Goal: Navigation & Orientation: Find specific page/section

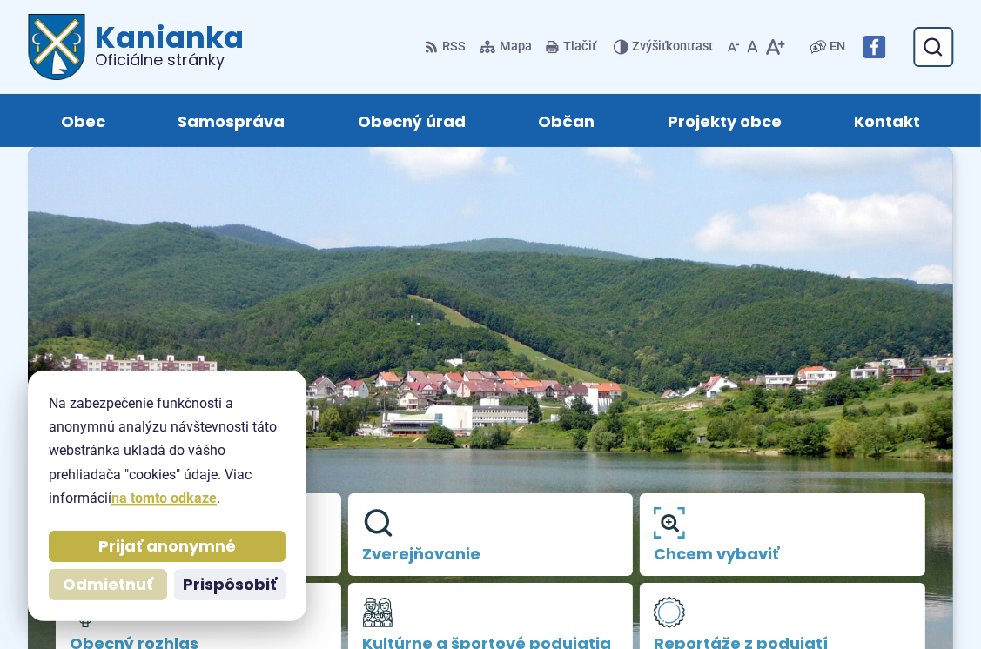
click at [136, 590] on span "Odmietnuť" at bounding box center [108, 585] width 91 height 20
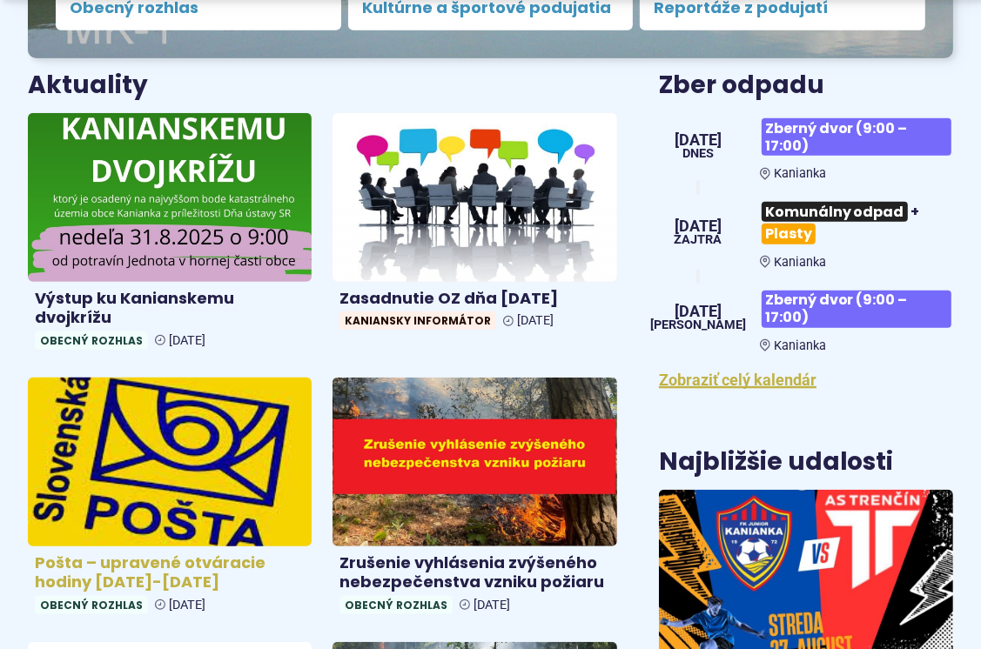
scroll to position [696, 0]
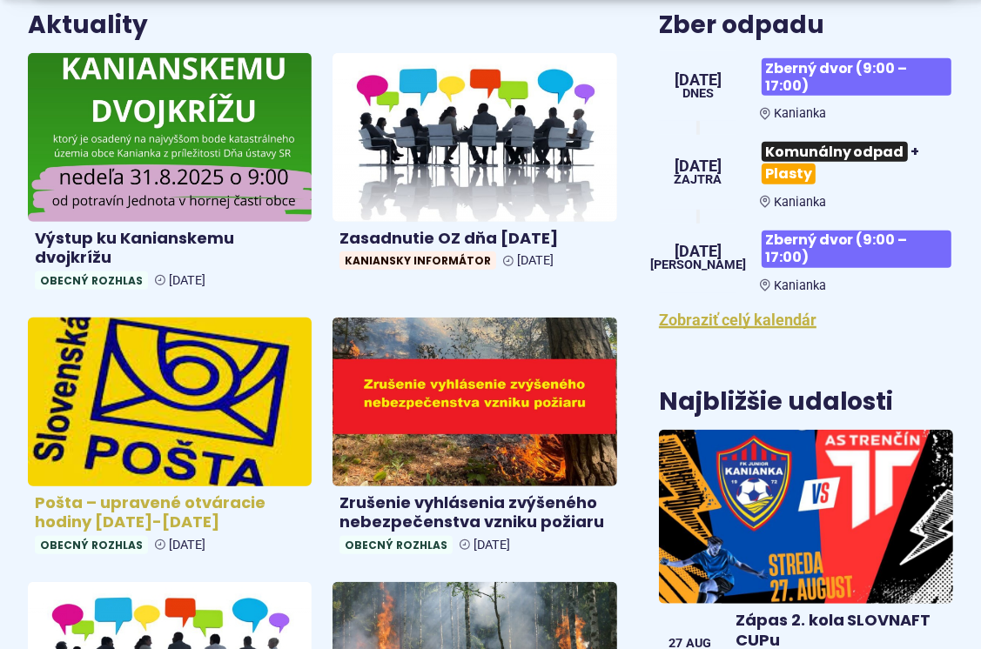
click at [146, 507] on h4 "Pošta – upravené otváracie hodiny 26.8.-28.8.2025" at bounding box center [170, 513] width 270 height 39
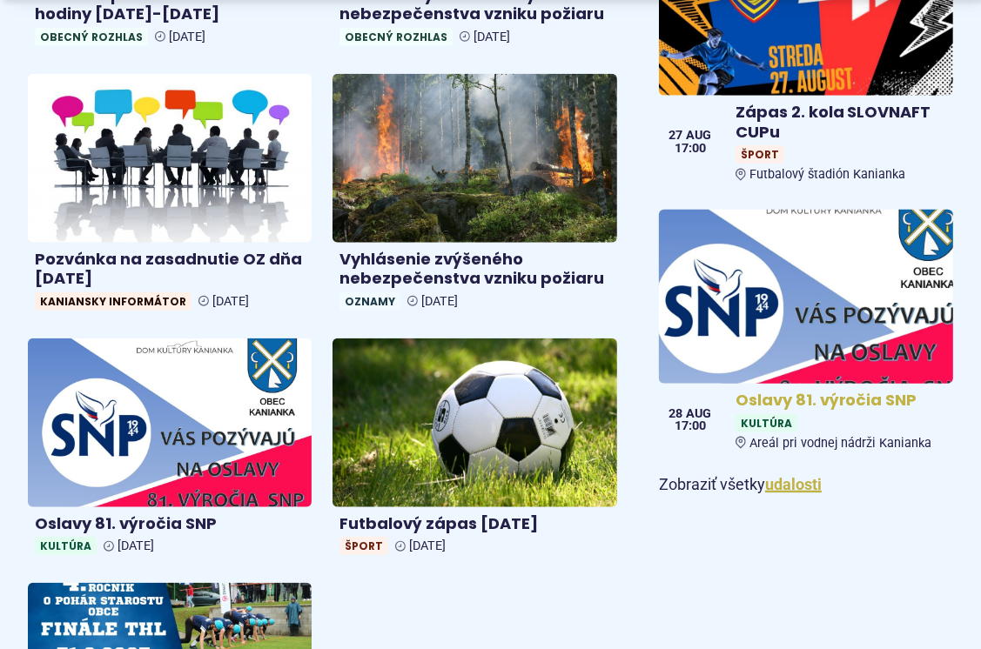
scroll to position [1219, 0]
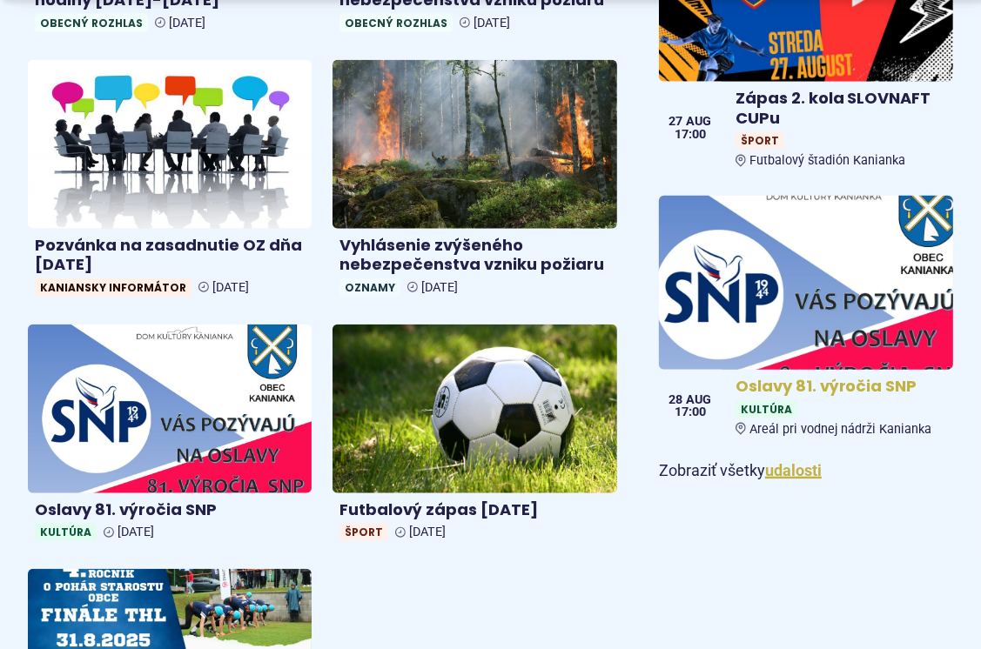
click at [789, 308] on img at bounding box center [805, 283] width 339 height 200
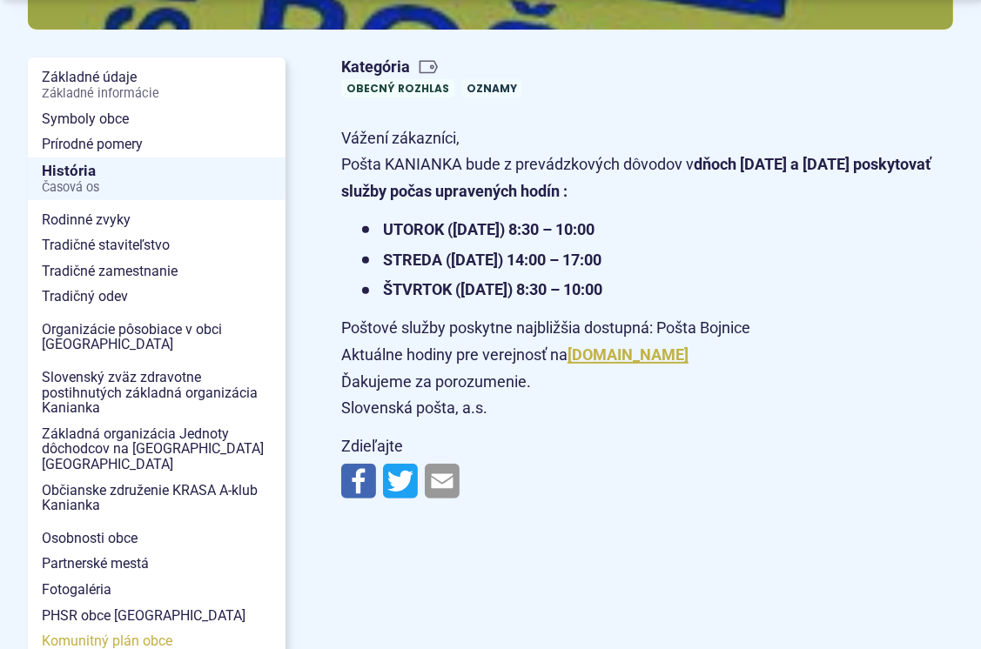
scroll to position [609, 0]
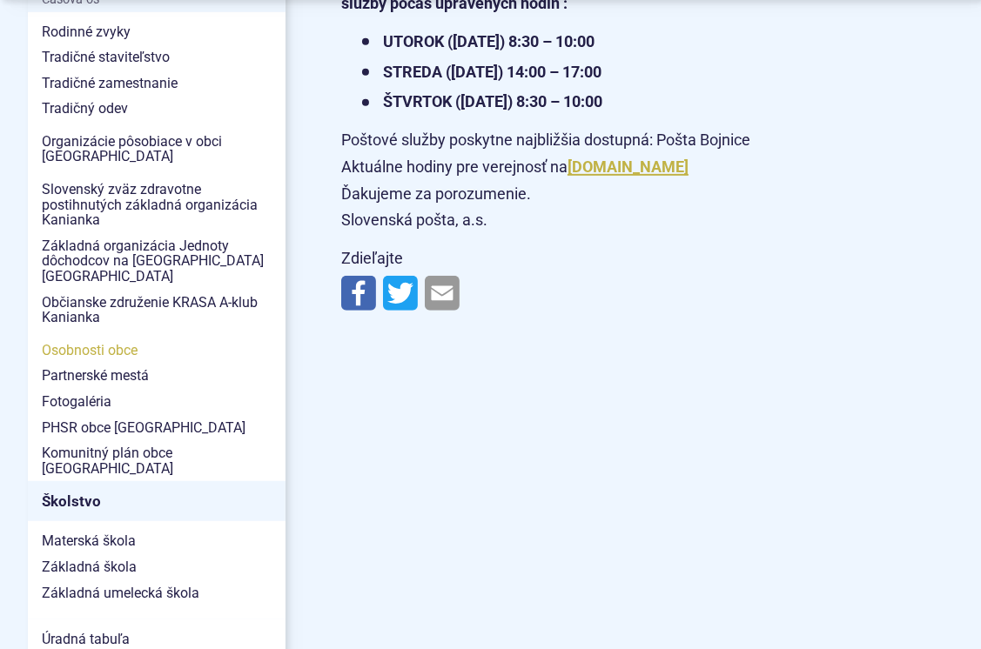
click at [109, 338] on span "Osobnosti obce" at bounding box center [157, 351] width 230 height 26
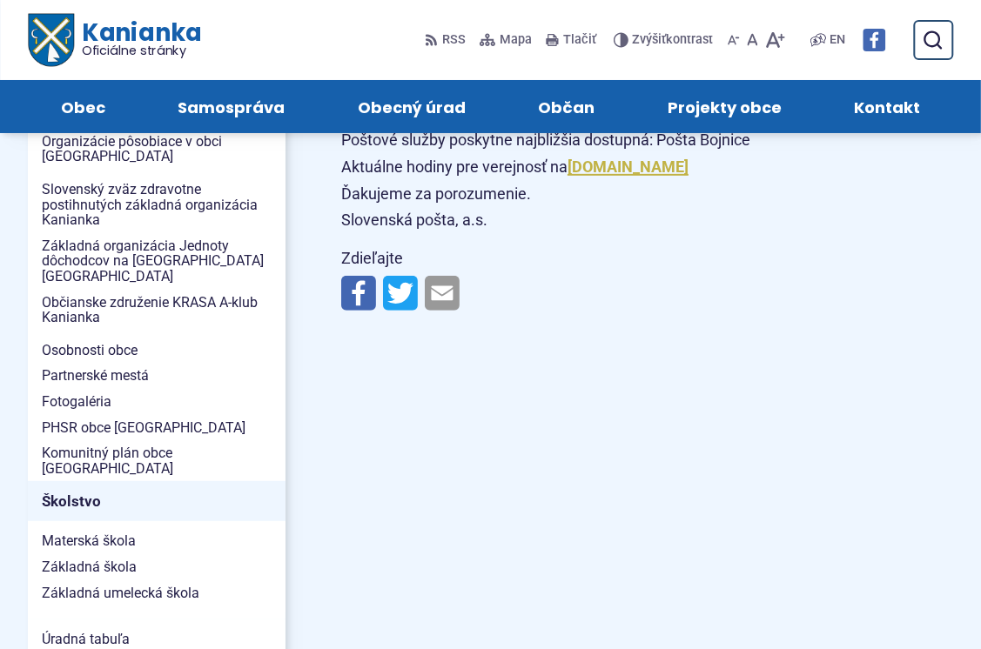
scroll to position [174, 0]
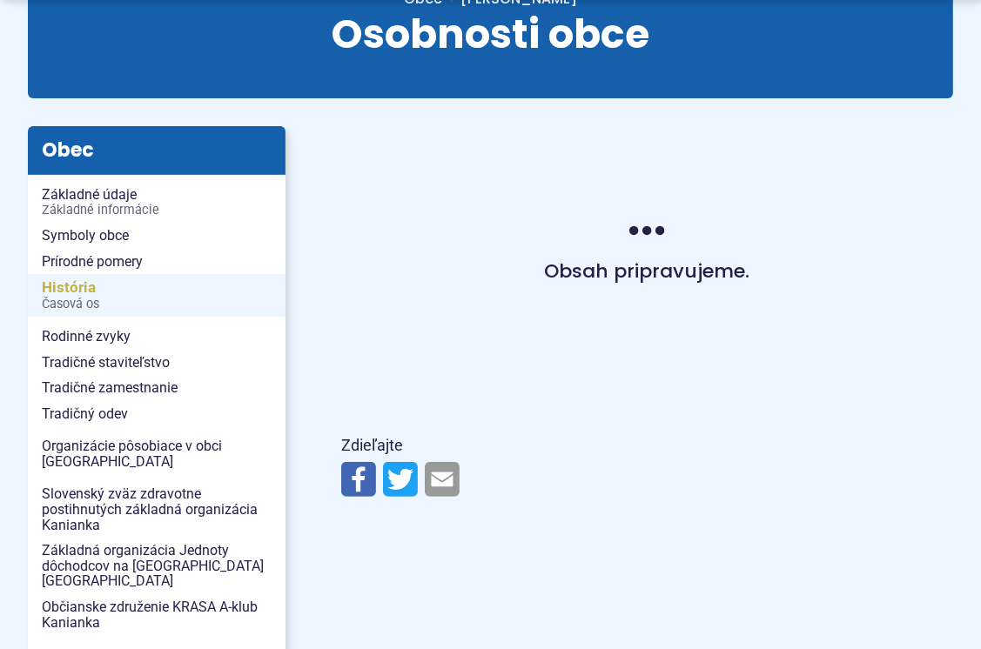
scroll to position [348, 0]
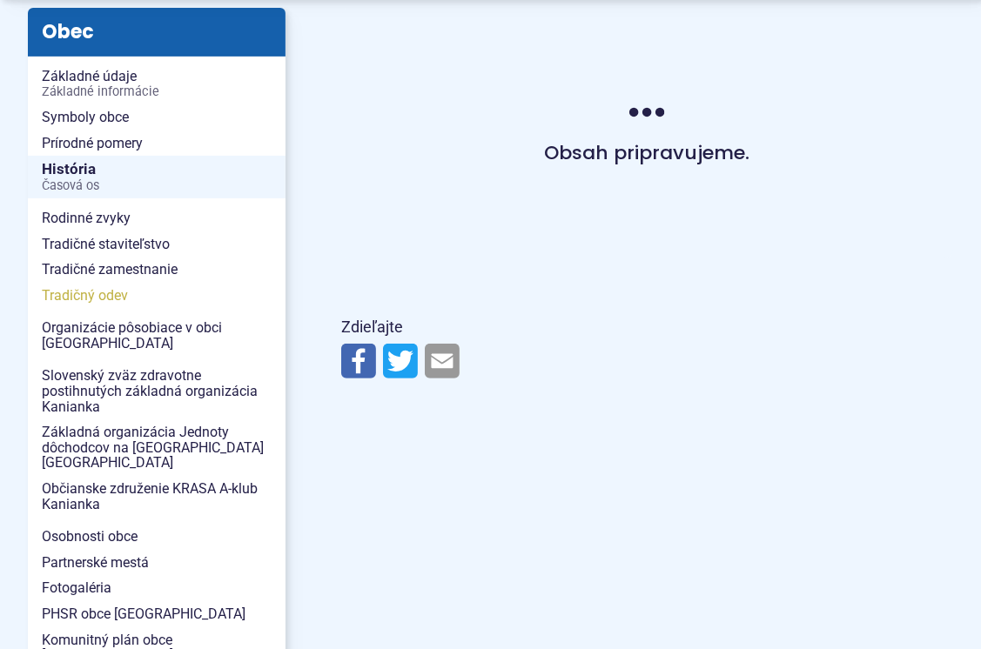
click at [79, 289] on span "Tradičný odev" at bounding box center [157, 296] width 230 height 26
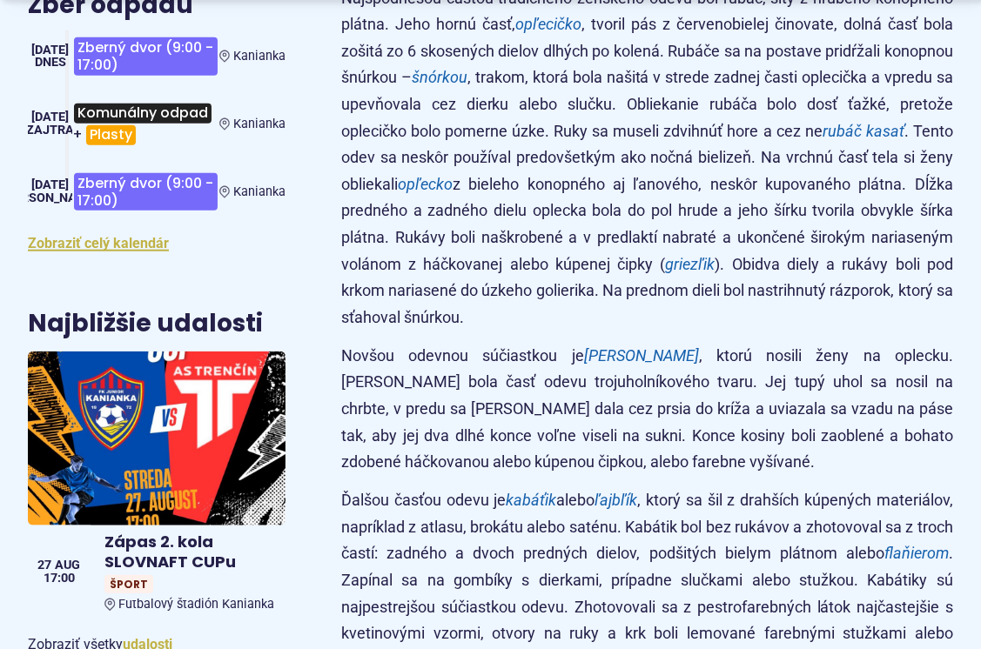
scroll to position [1654, 0]
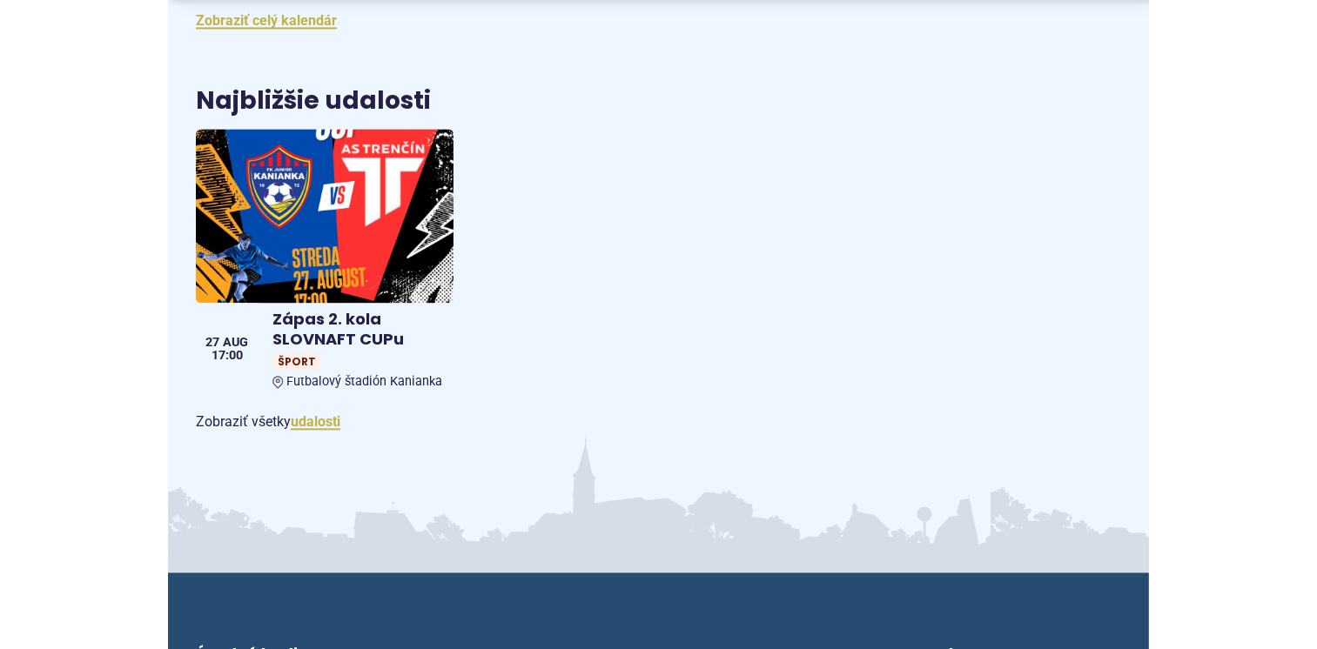
scroll to position [2785, 0]
